Goal: Transaction & Acquisition: Purchase product/service

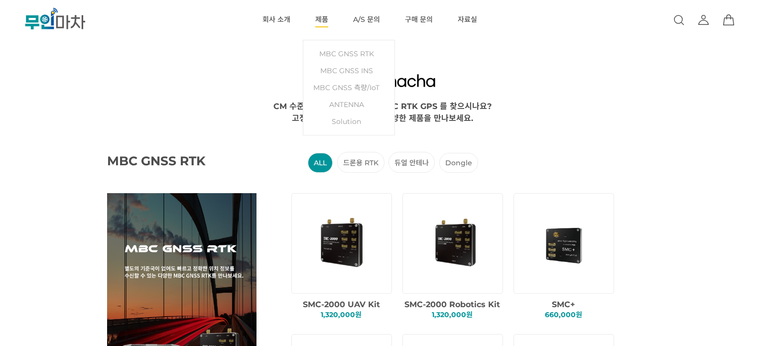
click at [322, 22] on link "제품" at bounding box center [321, 20] width 13 height 40
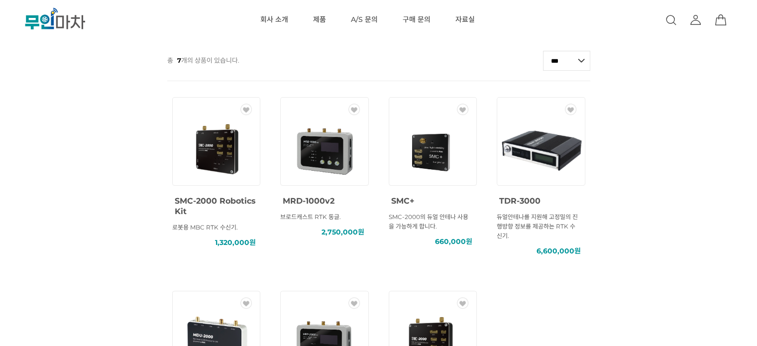
scroll to position [299, 0]
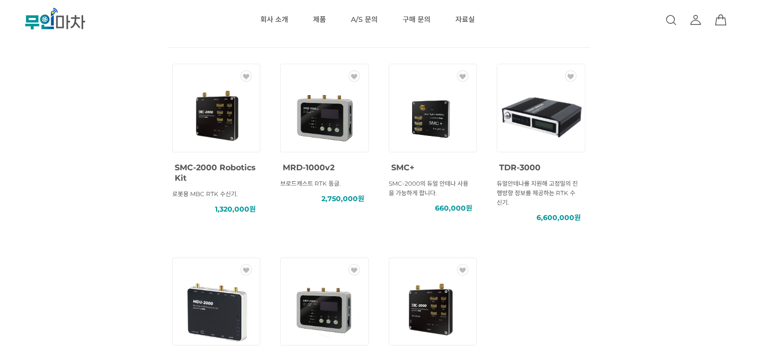
click at [426, 124] on img at bounding box center [433, 117] width 90 height 90
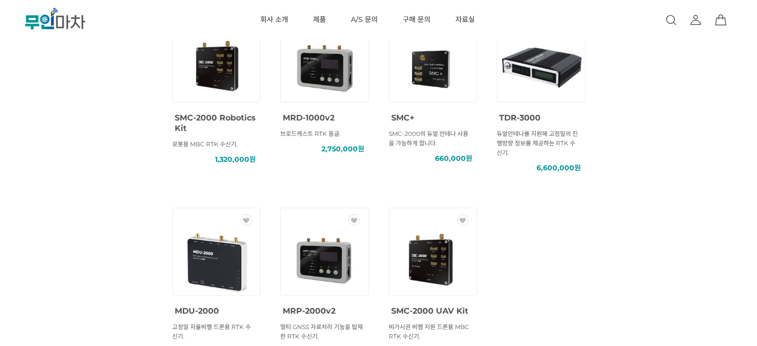
click at [233, 117] on div at bounding box center [216, 66] width 105 height 105
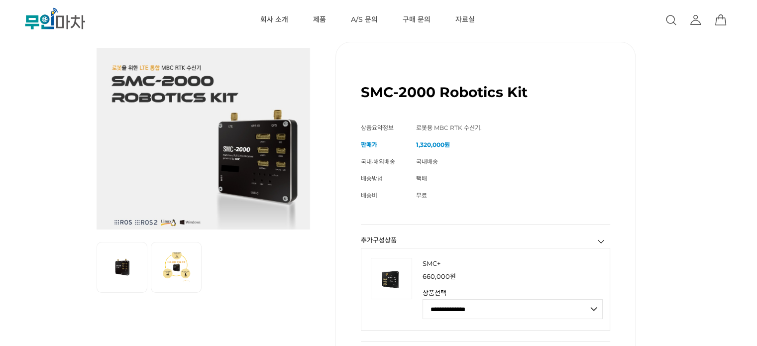
scroll to position [50, 0]
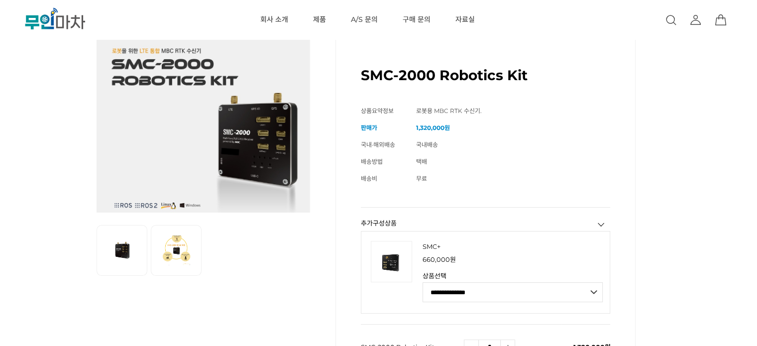
click at [459, 294] on select "**********" at bounding box center [513, 292] width 180 height 20
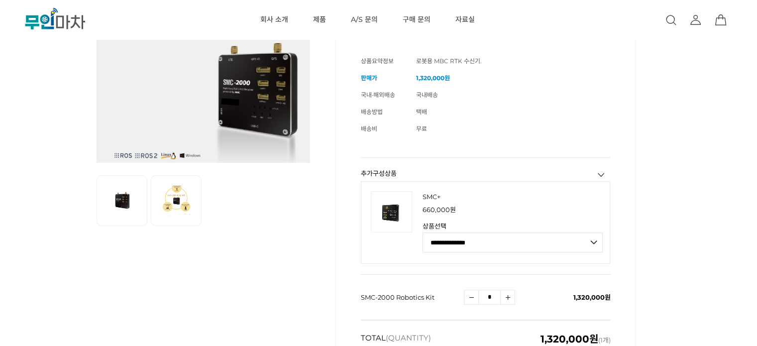
click at [333, 259] on div "이전 리스트 1번째 리스트 2번째 리스트 다음 리스트 SMC-2000 Robotics Kit (해외배송 가능상품) 기본 정보 상품명" at bounding box center [379, 188] width 682 height 477
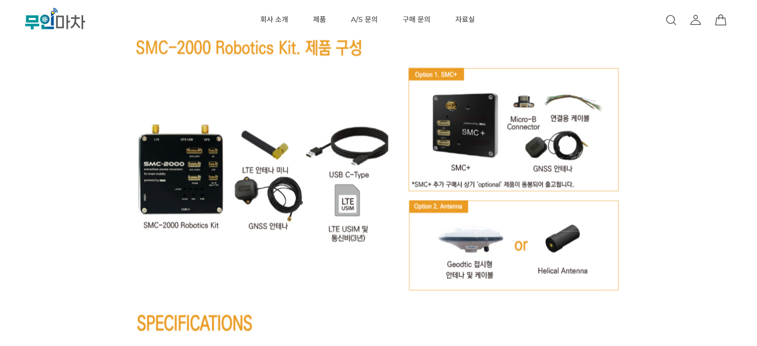
scroll to position [5378, 0]
